Goal: Information Seeking & Learning: Find specific fact

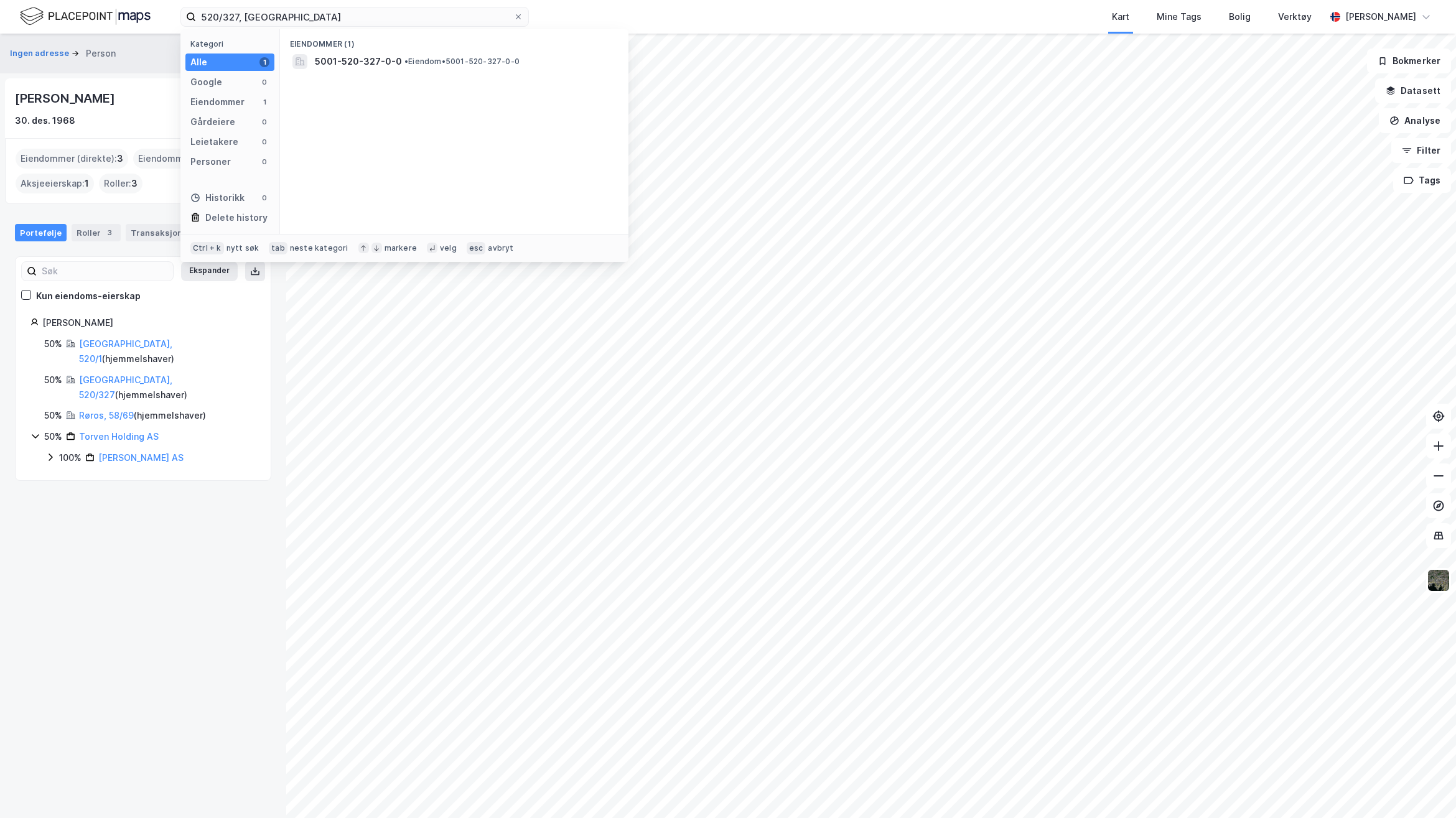
click at [105, 25] on div "520/327, [GEOGRAPHIC_DATA] Kategori Alle 1 Google 0 Eiendommer 1 Gårdeiere 0 Le…" at bounding box center [728, 16] width 1456 height 33
type input "21/91, aukra"
click at [483, 72] on div "Eiendommer (1) 1547-21-91-0-0 • Eiendom • 1547-21-91-0-0" at bounding box center [454, 131] width 348 height 205
click at [483, 70] on div "1547-21-91-0-0 • Eiendom • 1547-21-91-0-0" at bounding box center [454, 62] width 328 height 20
